Goal: Task Accomplishment & Management: Manage account settings

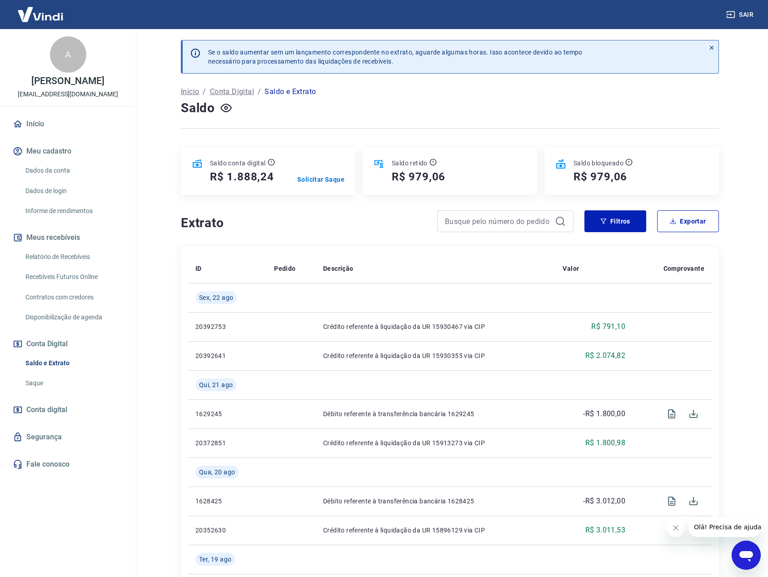
click at [610, 176] on h5 "R$ 979,06" at bounding box center [601, 177] width 54 height 15
click at [432, 163] on icon at bounding box center [433, 162] width 7 height 7
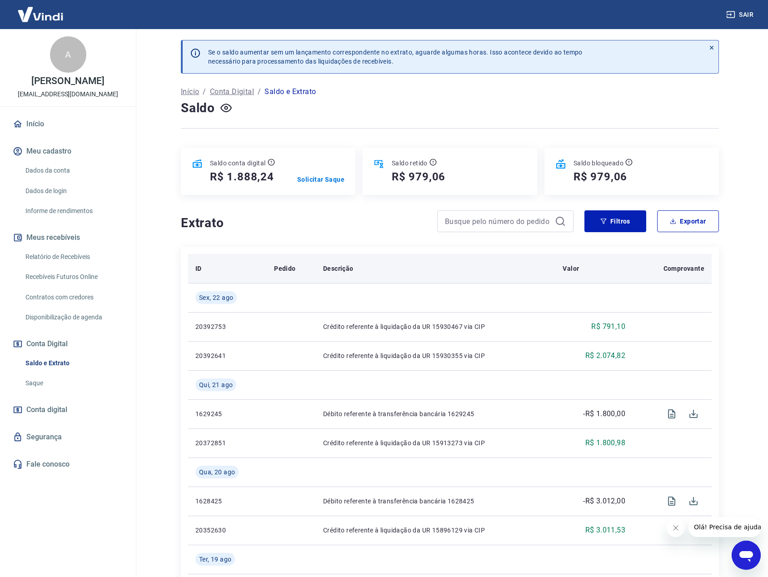
drag, startPoint x: 459, startPoint y: 266, endPoint x: 445, endPoint y: 256, distance: 16.5
click at [458, 266] on div "Descrição" at bounding box center [435, 268] width 225 height 9
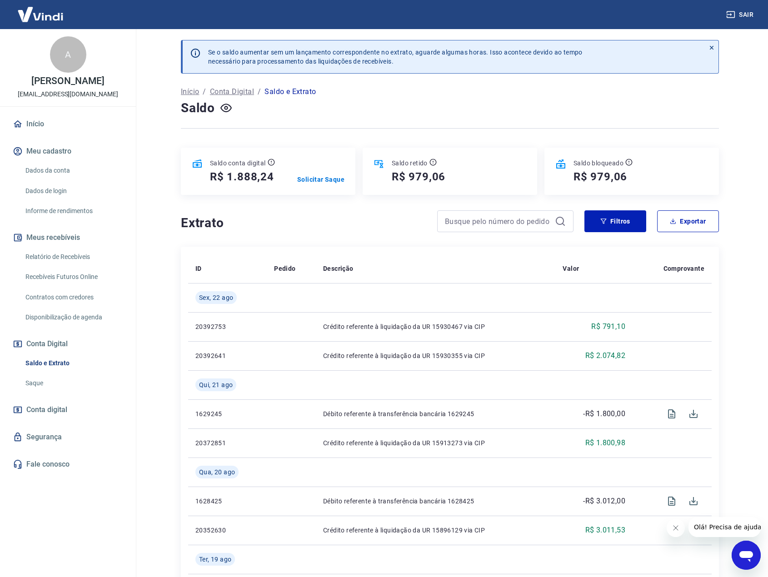
drag, startPoint x: 340, startPoint y: 223, endPoint x: 296, endPoint y: 200, distance: 50.4
click at [335, 222] on h4 "Extrato" at bounding box center [303, 223] width 245 height 18
click at [275, 212] on div "Extrato" at bounding box center [377, 221] width 393 height 22
click at [347, 110] on div "Saldo" at bounding box center [450, 108] width 538 height 18
click at [39, 386] on link "Saque" at bounding box center [73, 383] width 103 height 19
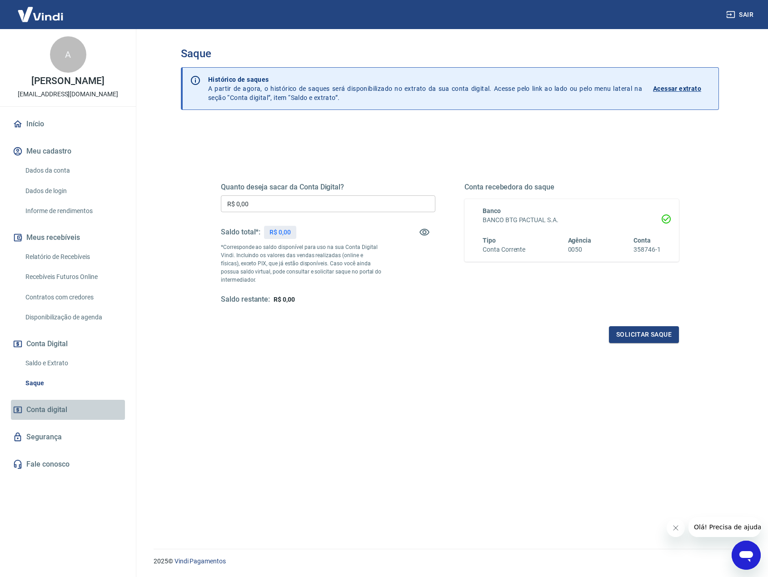
click at [52, 410] on span "Conta digital" at bounding box center [46, 410] width 41 height 13
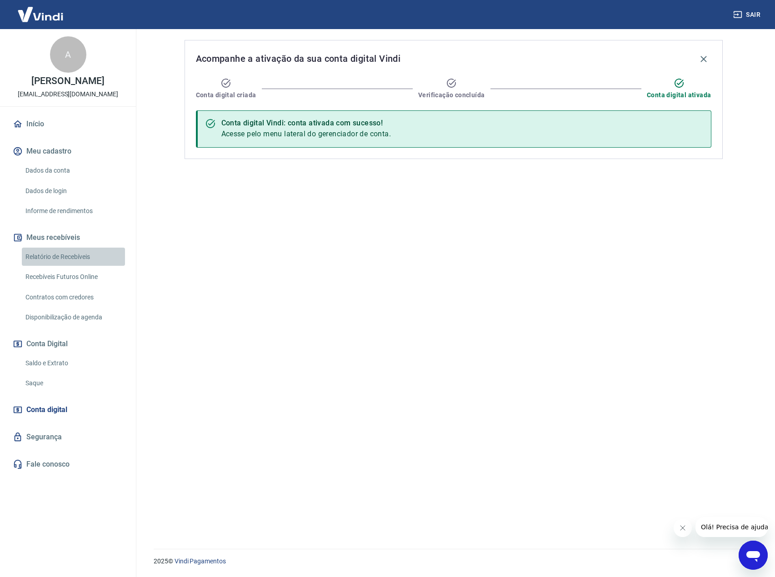
click at [62, 248] on link "Relatório de Recebíveis" at bounding box center [73, 257] width 103 height 19
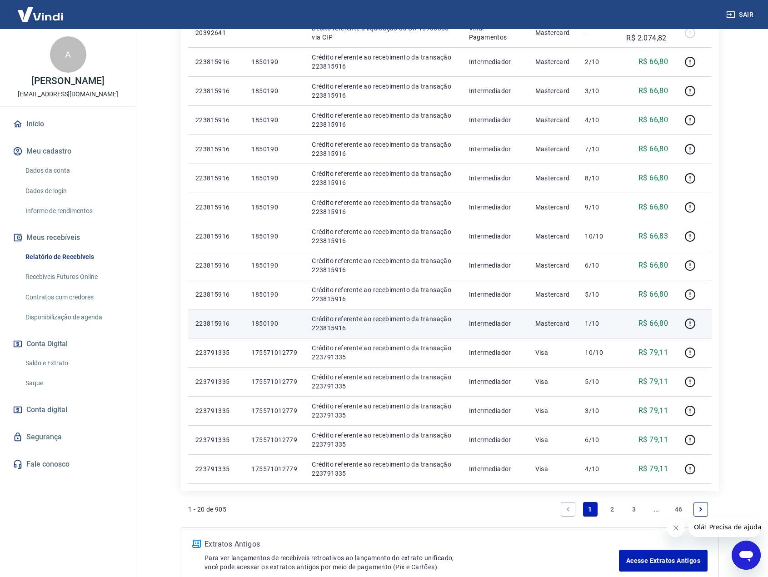
scroll to position [364, 0]
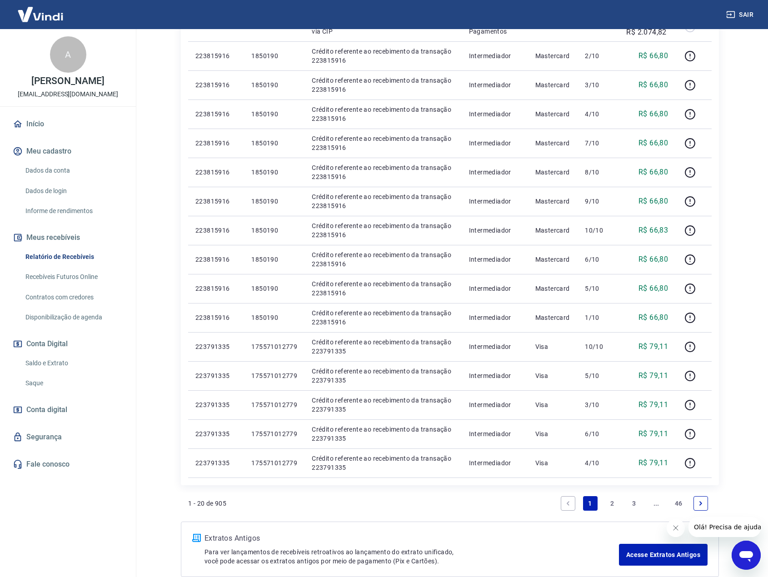
click at [613, 503] on link "2" at bounding box center [612, 503] width 15 height 15
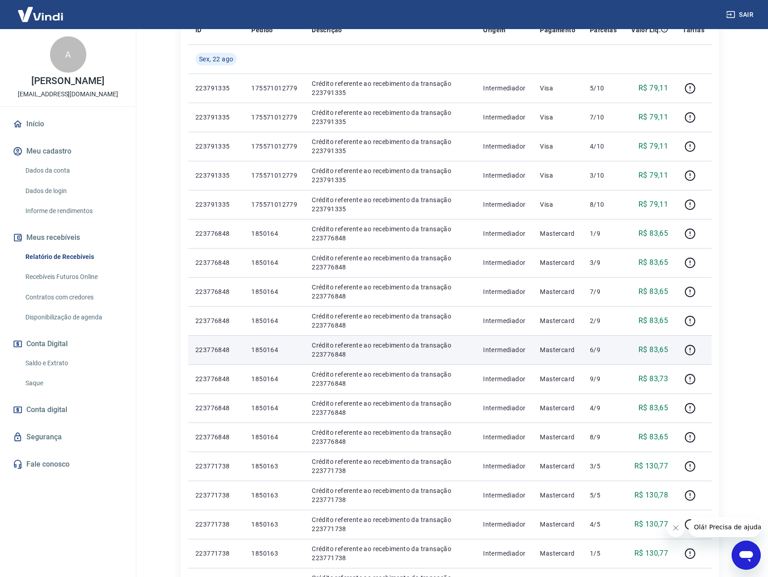
scroll to position [443, 0]
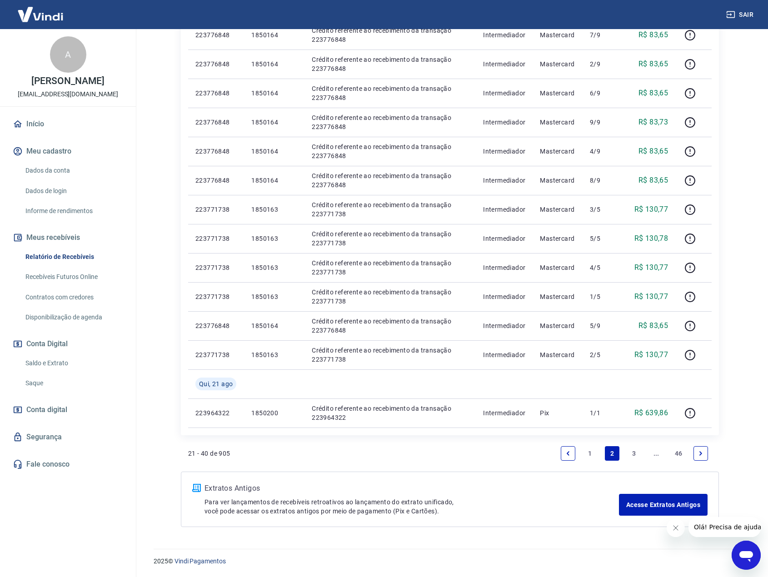
click at [591, 457] on link "1" at bounding box center [590, 453] width 15 height 15
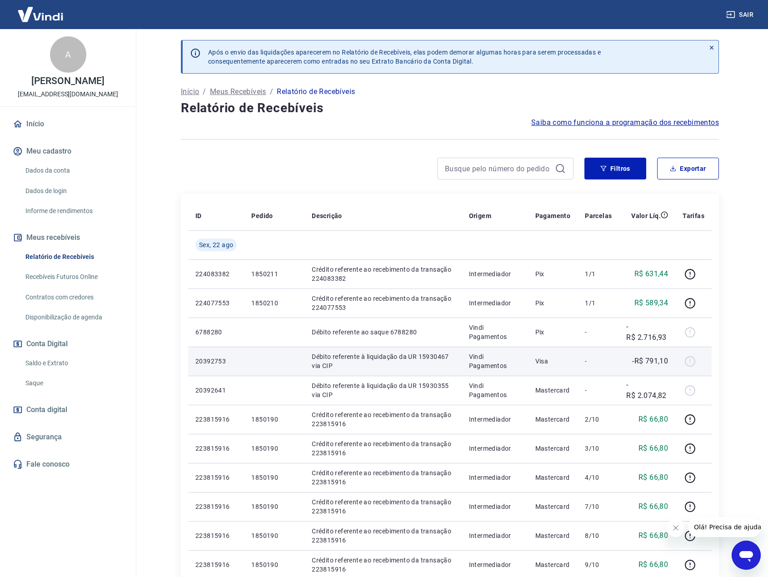
click at [403, 358] on p "Débito referente à liquidação da UR 15930467 via CIP" at bounding box center [383, 361] width 142 height 18
click at [429, 358] on p "Débito referente à liquidação da UR 15930467 via CIP" at bounding box center [383, 361] width 142 height 18
click at [391, 355] on p "Débito referente à liquidação da UR 15930467 via CIP" at bounding box center [383, 361] width 142 height 18
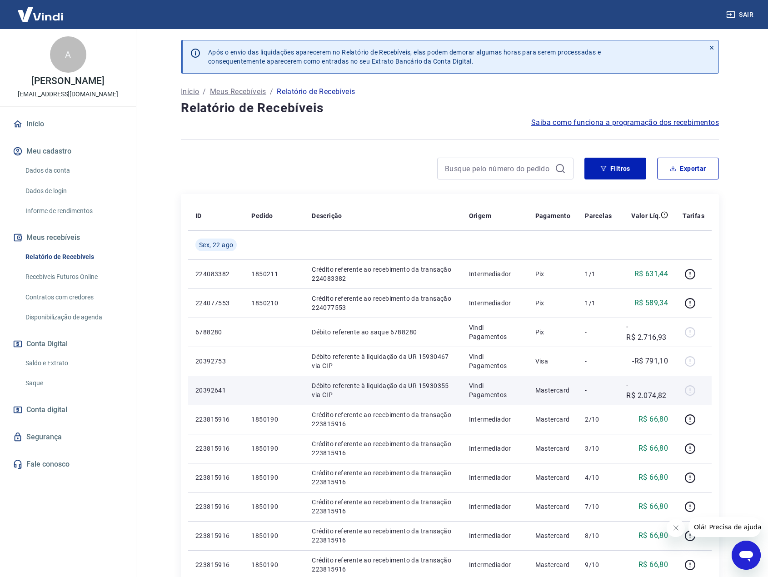
click at [393, 386] on p "Débito referente à liquidação da UR 15930355 via CIP" at bounding box center [383, 390] width 142 height 18
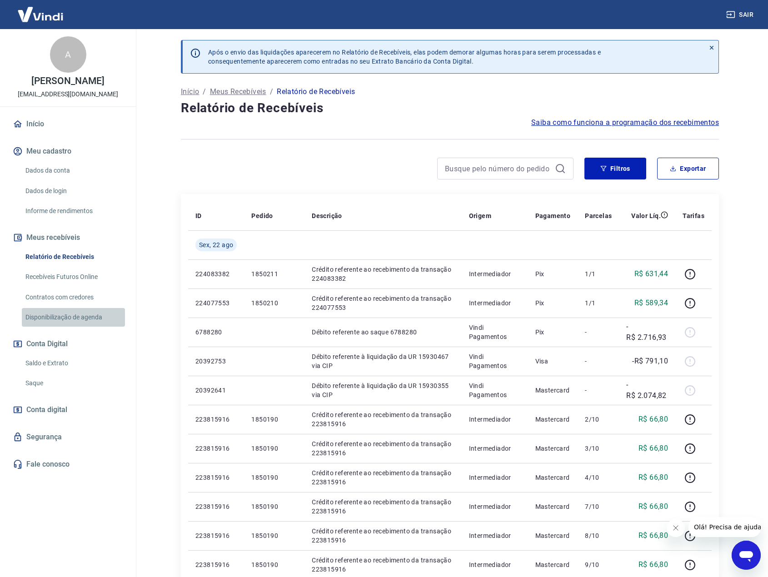
click at [70, 318] on link "Disponibilização de agenda" at bounding box center [73, 317] width 103 height 19
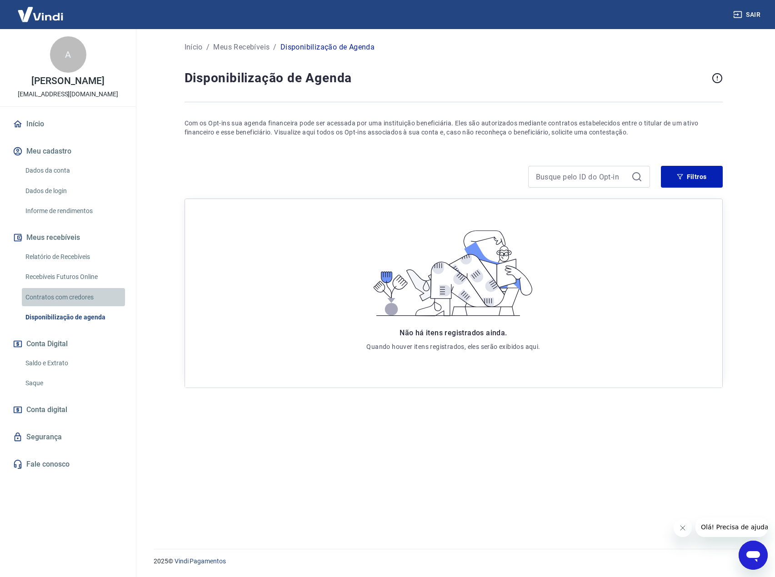
click at [68, 297] on link "Contratos com credores" at bounding box center [73, 297] width 103 height 19
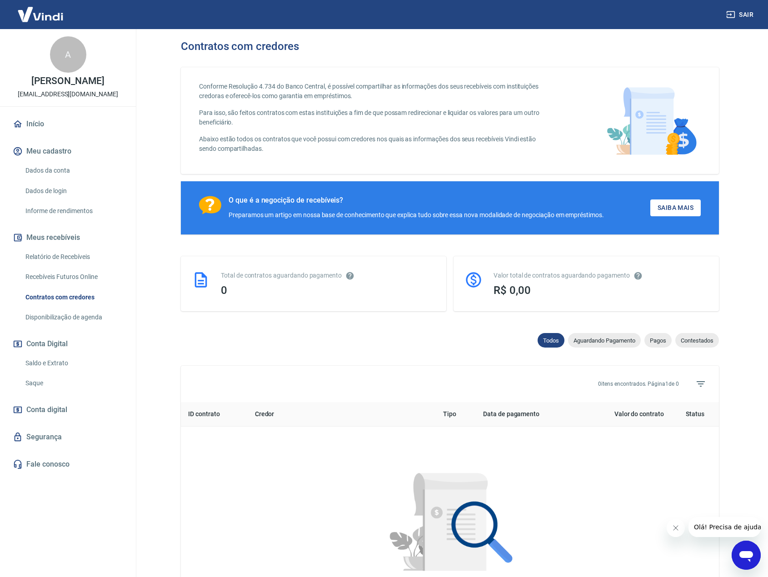
click at [66, 277] on link "Recebíveis Futuros Online" at bounding box center [73, 277] width 103 height 19
click at [56, 212] on link "Informe de rendimentos" at bounding box center [73, 211] width 103 height 19
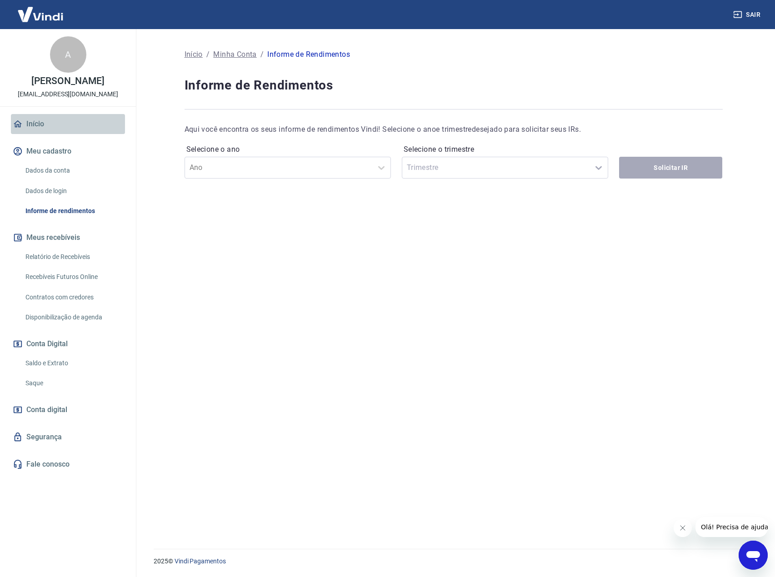
click at [42, 126] on link "Início" at bounding box center [68, 124] width 114 height 20
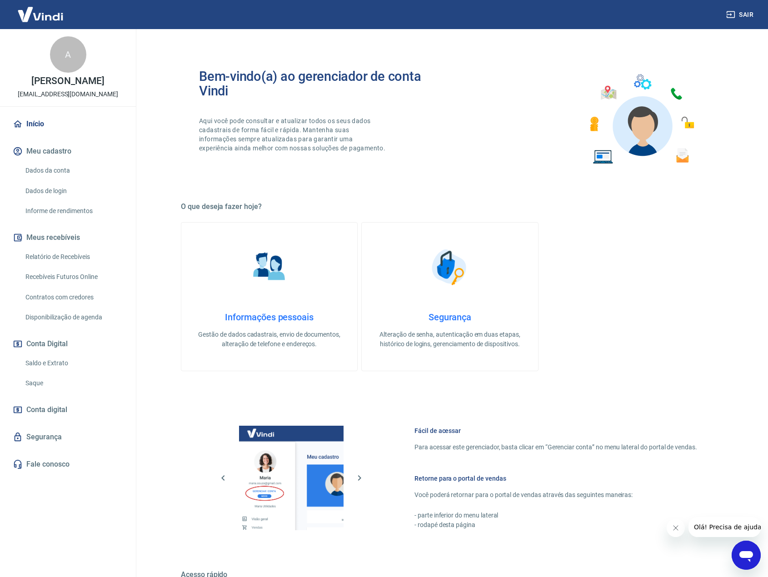
click at [43, 359] on link "Saldo e Extrato" at bounding box center [73, 363] width 103 height 19
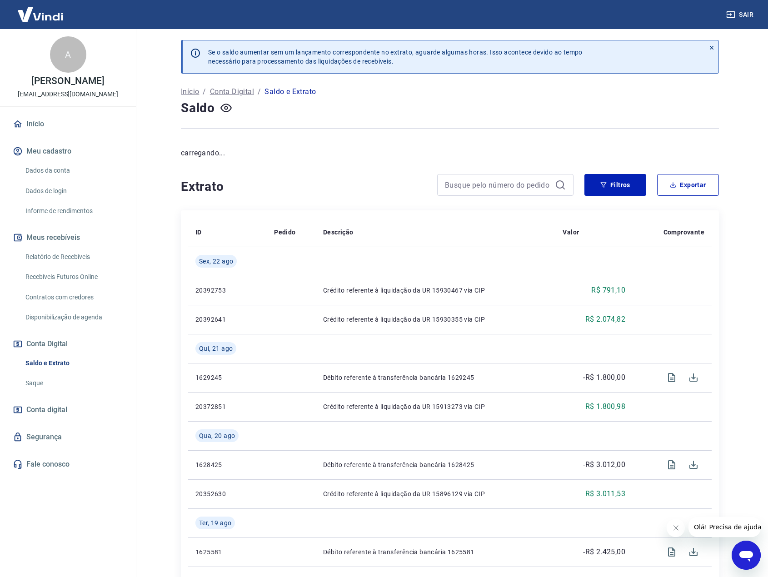
click at [366, 150] on p "carregando..." at bounding box center [450, 153] width 538 height 11
click at [249, 51] on p "Se o saldo aumentar sem um lançamento correspondente no extrato, aguarde alguma…" at bounding box center [395, 57] width 375 height 18
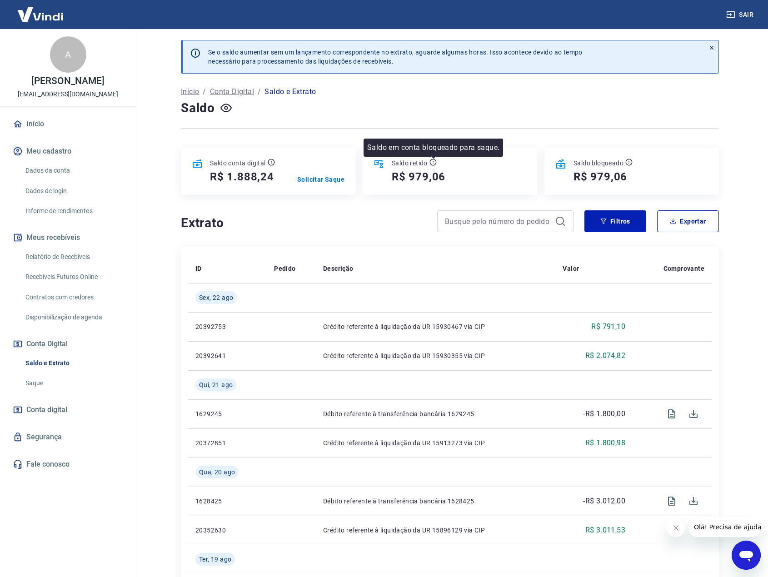
click at [435, 161] on icon at bounding box center [433, 162] width 7 height 7
drag, startPoint x: 422, startPoint y: 161, endPoint x: 412, endPoint y: 166, distance: 11.2
click at [421, 161] on p "Saldo retido" at bounding box center [410, 163] width 36 height 9
click at [405, 175] on h5 "R$ 979,06" at bounding box center [419, 177] width 54 height 15
click at [311, 185] on div "Saldo conta digital R$ 1.888,24 Solicitar Saque" at bounding box center [268, 171] width 175 height 47
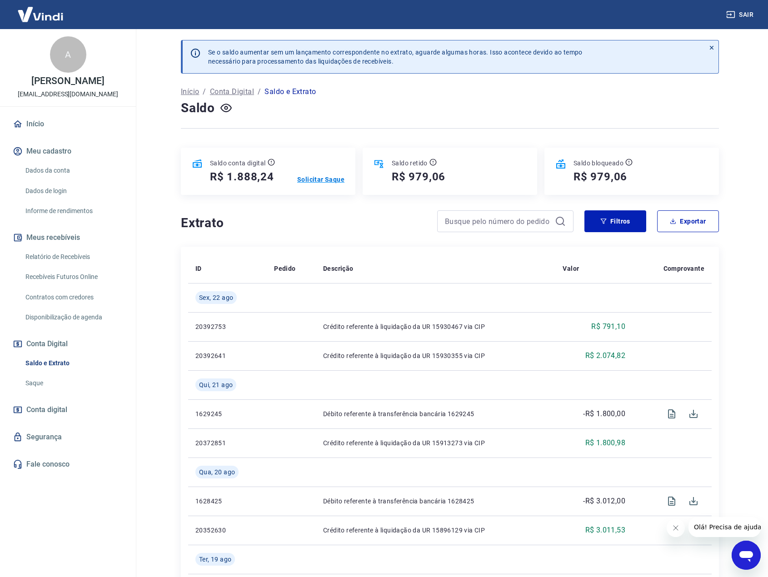
click at [318, 176] on p "Solicitar Saque" at bounding box center [320, 179] width 47 height 9
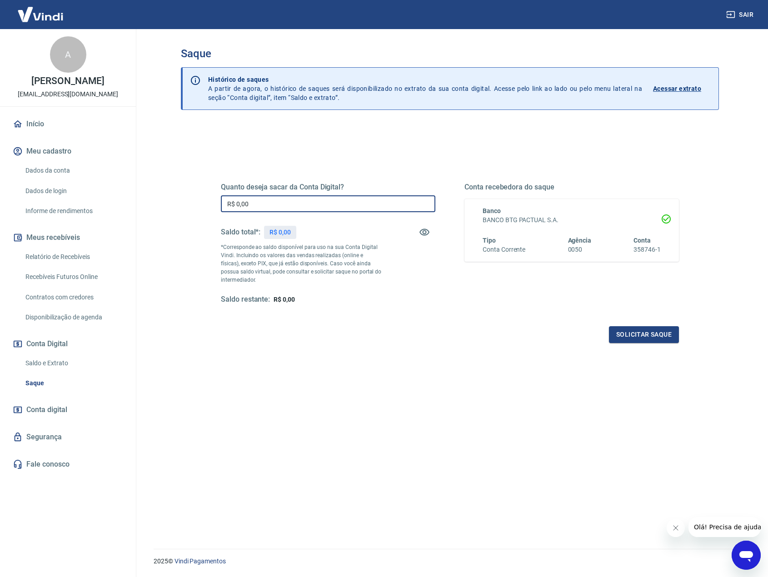
click at [330, 208] on input "R$ 0,00" at bounding box center [328, 203] width 215 height 17
type input "R$ 1.888,00"
click at [510, 445] on div "Quanto deseja sacar da Conta Digital? R$ 1.888,00 ​ Saldo total*: R$ 1.888,24 *…" at bounding box center [450, 365] width 538 height 480
click at [648, 338] on button "Solicitar saque" at bounding box center [644, 334] width 70 height 17
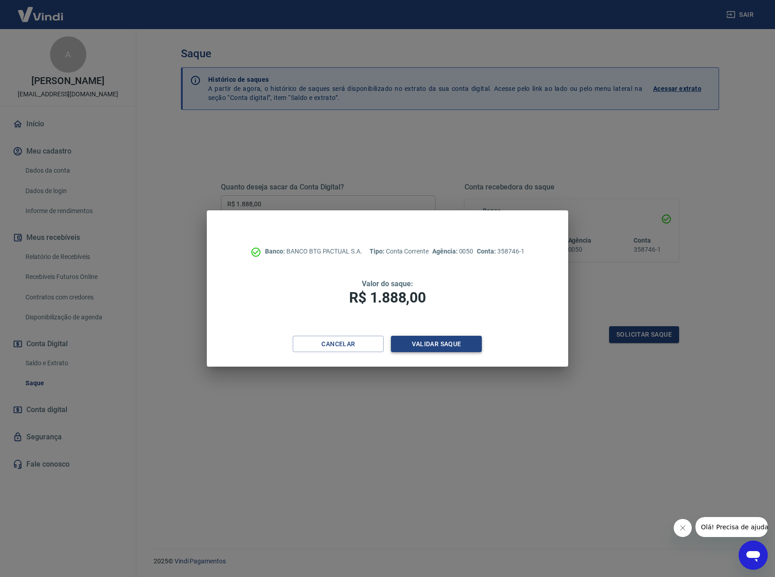
click at [451, 341] on button "Validar saque" at bounding box center [436, 344] width 91 height 17
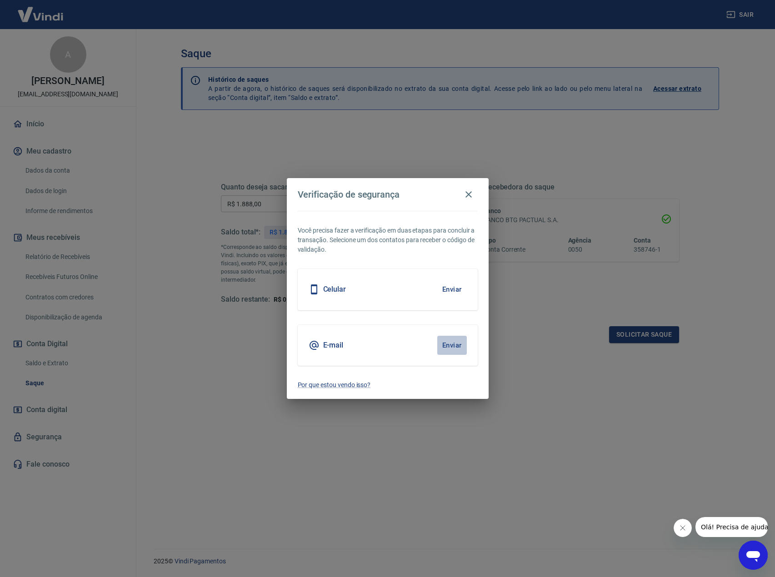
click at [463, 340] on button "Enviar" at bounding box center [452, 345] width 30 height 19
click at [443, 350] on button "Enviar" at bounding box center [452, 345] width 30 height 19
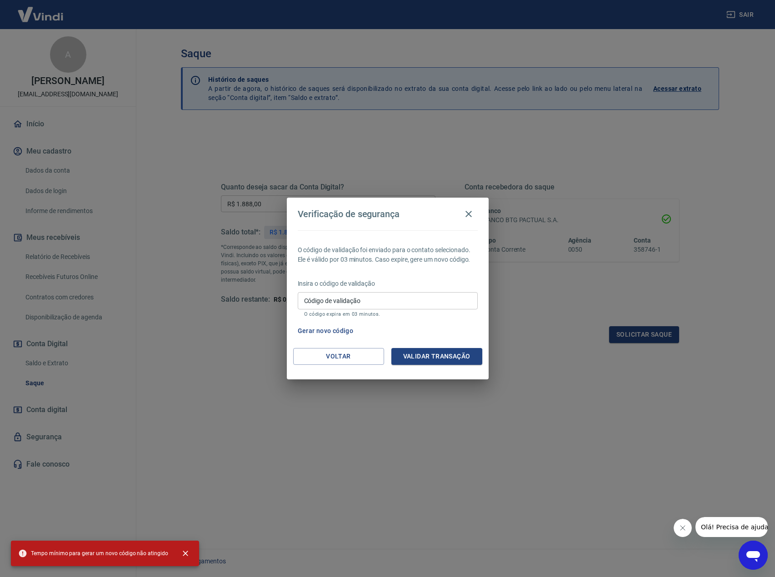
click at [387, 302] on input "Código de validação" at bounding box center [388, 300] width 180 height 17
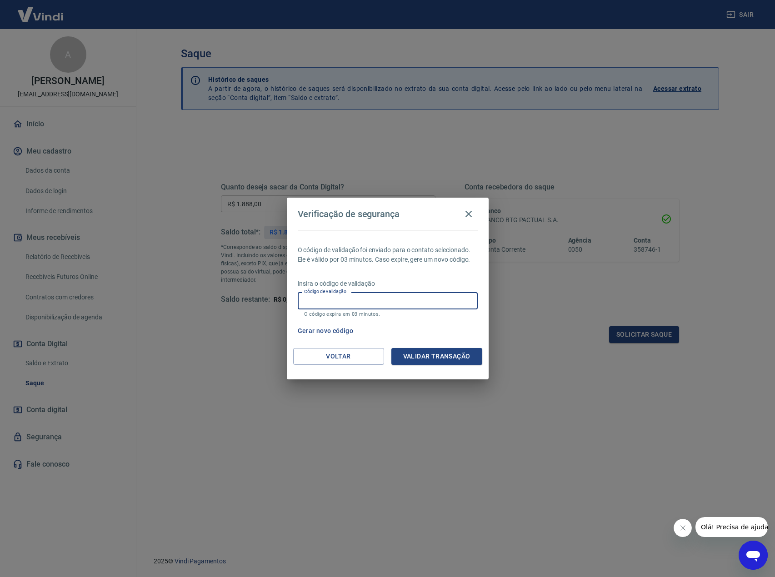
paste input "963630"
type input "963630"
click at [428, 354] on button "Validar transação" at bounding box center [436, 356] width 91 height 17
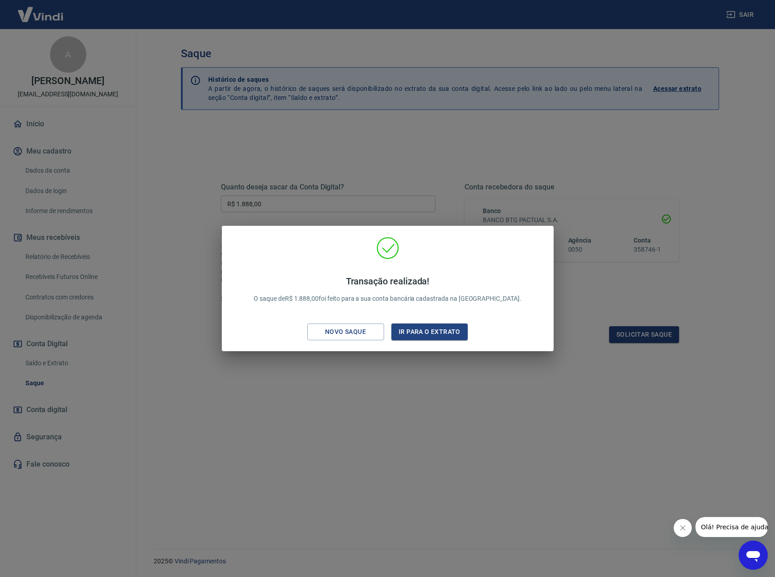
click at [488, 435] on div "Transação realizada! O saque de R$ 1.888,00 foi feito para a sua conta bancária…" at bounding box center [387, 288] width 775 height 577
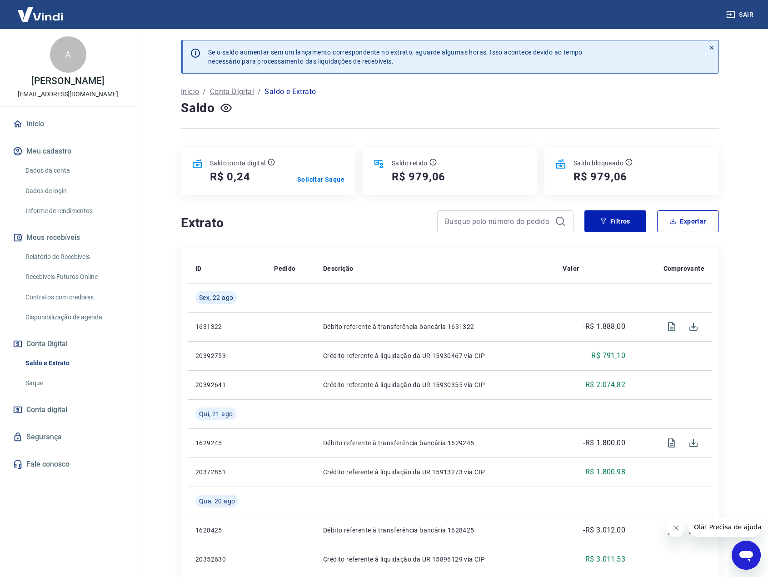
drag, startPoint x: 400, startPoint y: 120, endPoint x: 411, endPoint y: 133, distance: 16.5
click at [401, 125] on div at bounding box center [450, 128] width 538 height 22
drag, startPoint x: 403, startPoint y: 242, endPoint x: 417, endPoint y: 187, distance: 56.3
click at [405, 235] on div "Se o saldo aumentar sem um lançamento correspondente no extrato, aguarde alguma…" at bounding box center [450, 558] width 560 height 1058
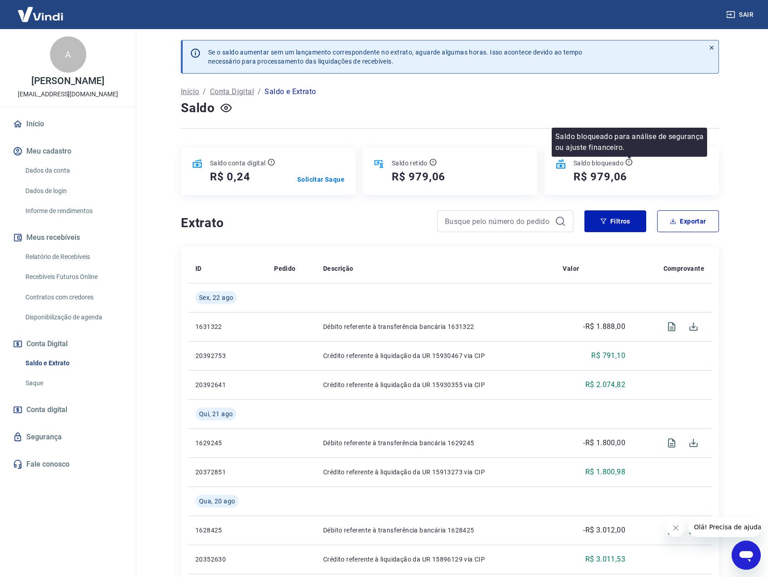
click at [629, 161] on icon at bounding box center [629, 162] width 0 height 2
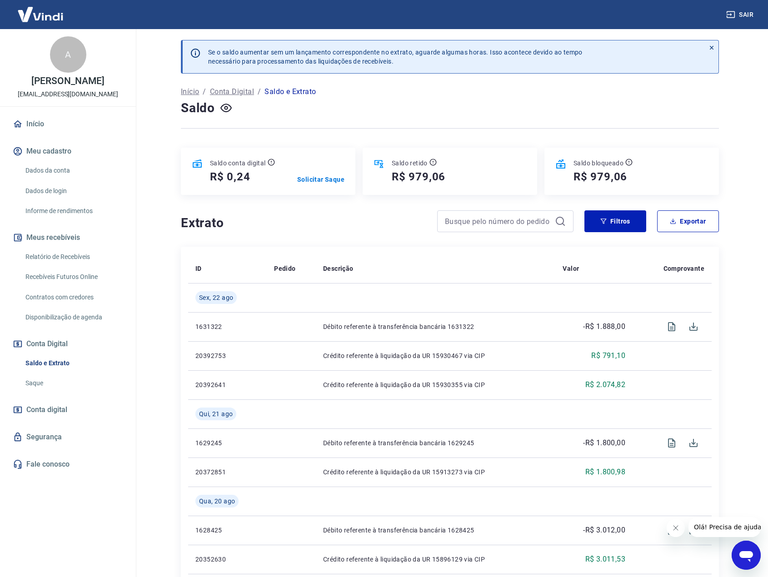
click at [507, 95] on div "Início / Conta Digital / Saldo e Extrato" at bounding box center [450, 92] width 538 height 15
click at [403, 210] on div "Se o saldo aumentar sem um lançamento correspondente no extrato, aguarde alguma…" at bounding box center [450, 558] width 560 height 1058
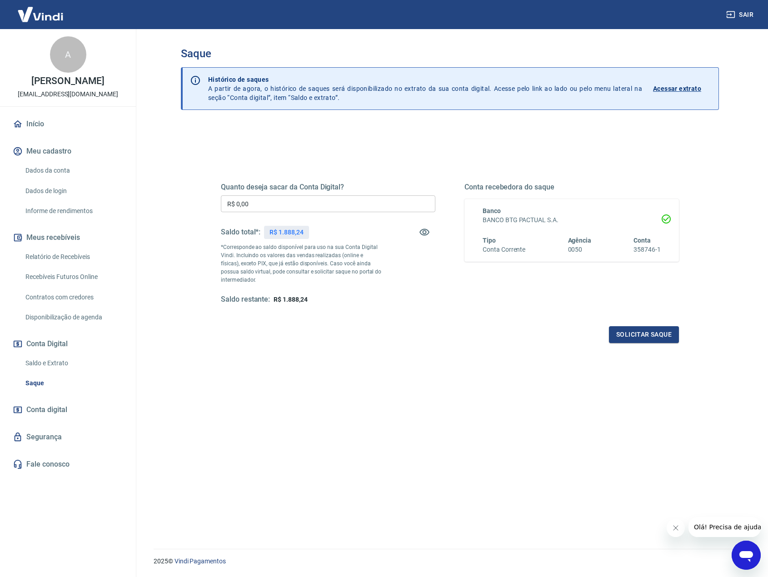
click at [376, 162] on div "Quanto deseja sacar da Conta Digital? R$ 0,00 ​ Saldo total*: R$ 1.888,24 *Corr…" at bounding box center [450, 252] width 458 height 182
drag, startPoint x: 340, startPoint y: 150, endPoint x: 294, endPoint y: 153, distance: 46.5
click at [338, 149] on div "Quanto deseja sacar da Conta Digital? R$ 0,00 ​ Saldo total*: R$ 1.888,24 *Corr…" at bounding box center [450, 248] width 480 height 211
click at [53, 364] on link "Saldo e Extrato" at bounding box center [73, 363] width 103 height 19
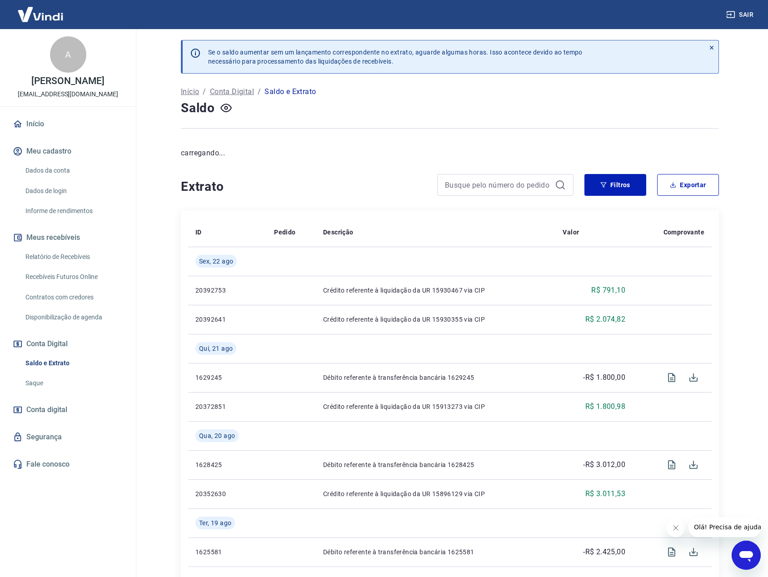
drag, startPoint x: 392, startPoint y: 167, endPoint x: 381, endPoint y: 162, distance: 11.6
click at [387, 164] on div "Se o saldo aumentar sem um lançamento correspondente no extrato, aguarde alguma…" at bounding box center [450, 554] width 560 height 1051
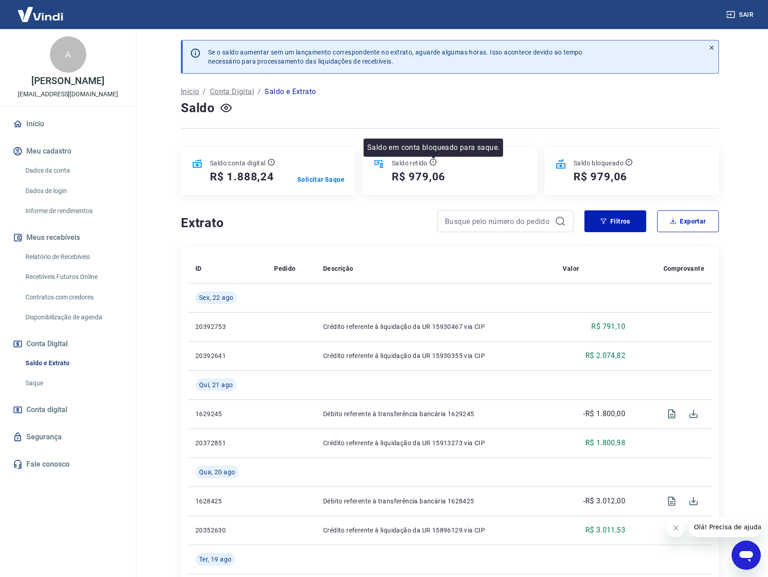
click at [432, 162] on icon at bounding box center [433, 162] width 7 height 7
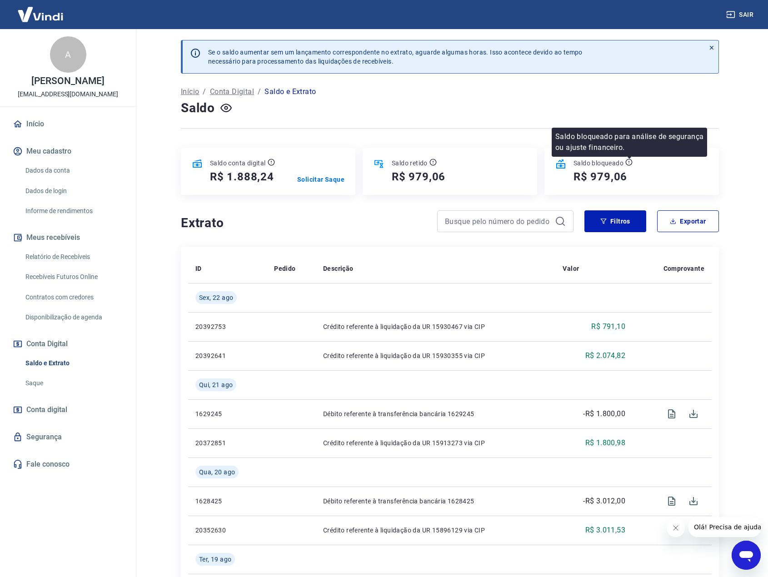
click at [629, 160] on icon at bounding box center [628, 162] width 7 height 7
